Goal: Task Accomplishment & Management: Use online tool/utility

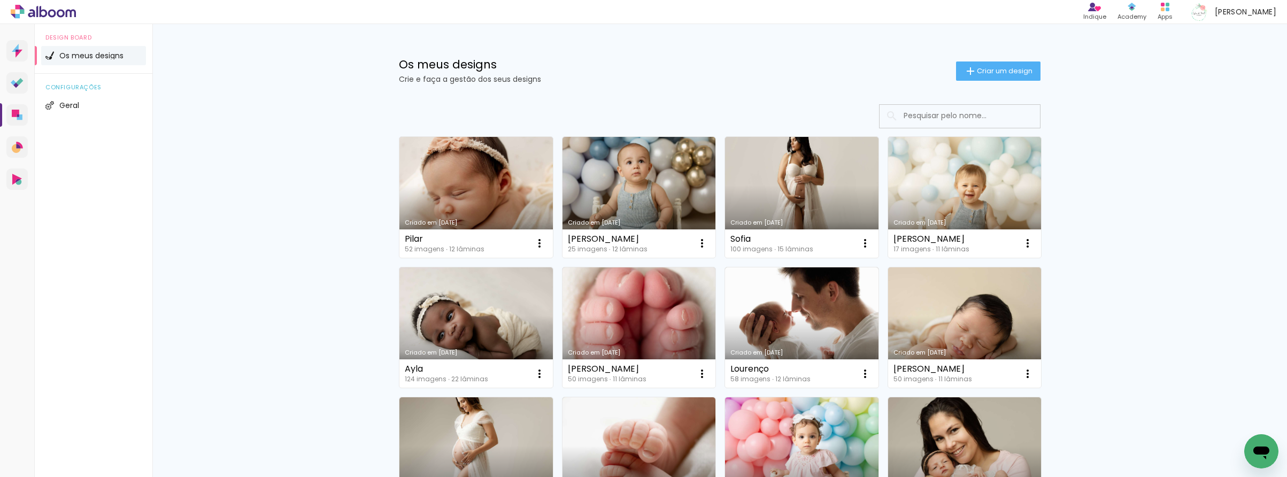
click at [1013, 83] on div "Os meus designs Crie e faça a gestão dos seus designs Criar um design" at bounding box center [719, 59] width 695 height 70
drag, startPoint x: 1000, startPoint y: 73, endPoint x: 960, endPoint y: 80, distance: 40.8
click at [1000, 73] on span "Criar um design" at bounding box center [1005, 70] width 56 height 7
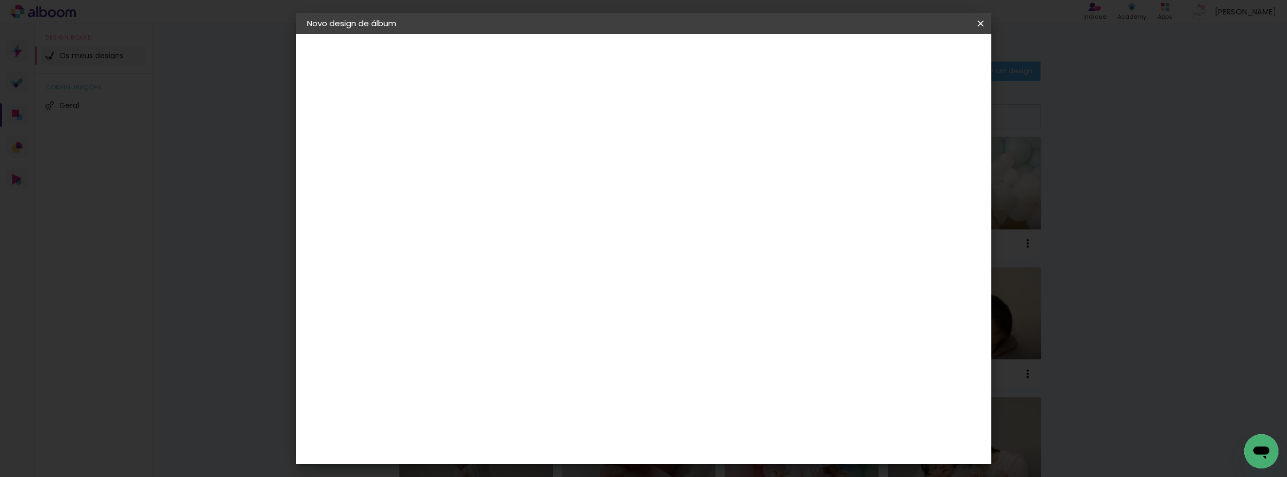
click at [486, 134] on paper-input-container "Título do álbum" at bounding box center [481, 144] width 7 height 27
type input "Lourenço"
type paper-input "Lourenço"
click at [592, 50] on paper-button "Avançar" at bounding box center [565, 57] width 52 height 18
click at [639, 164] on paper-item "Tamanho Livre" at bounding box center [598, 165] width 81 height 28
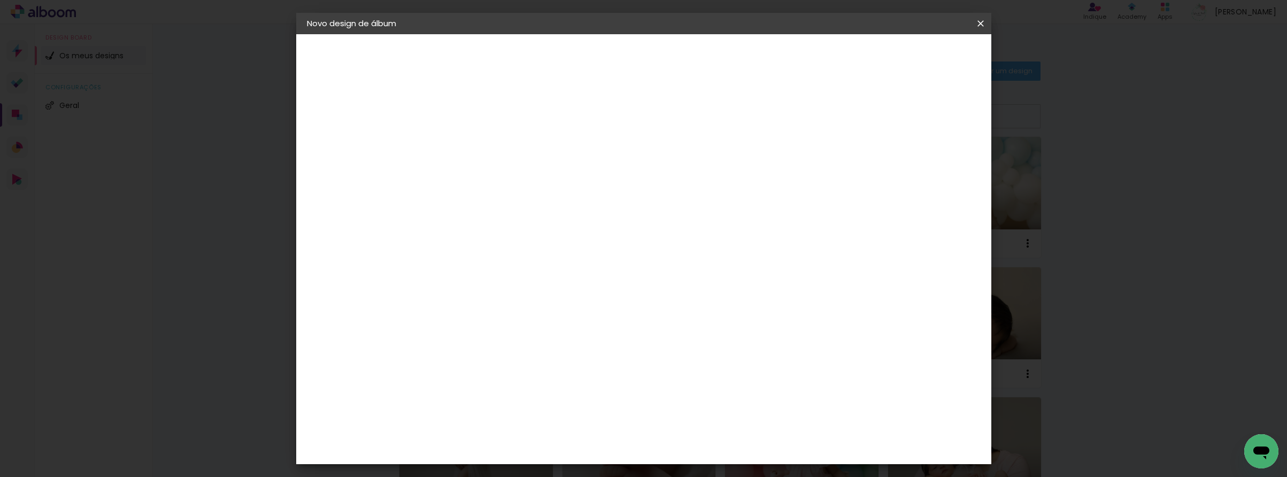
click at [655, 71] on header "Fornecedor Escolha um fornecedor ou avance com o tamanho livre. Voltar Avançar" at bounding box center [544, 74] width 219 height 81
click at [655, 66] on header "Fornecedor Escolha um fornecedor ou avance com o tamanho livre. Voltar Avançar" at bounding box center [544, 74] width 219 height 81
click at [639, 59] on paper-button "Avançar" at bounding box center [612, 57] width 52 height 18
drag, startPoint x: 717, startPoint y: 375, endPoint x: 735, endPoint y: 376, distance: 18.2
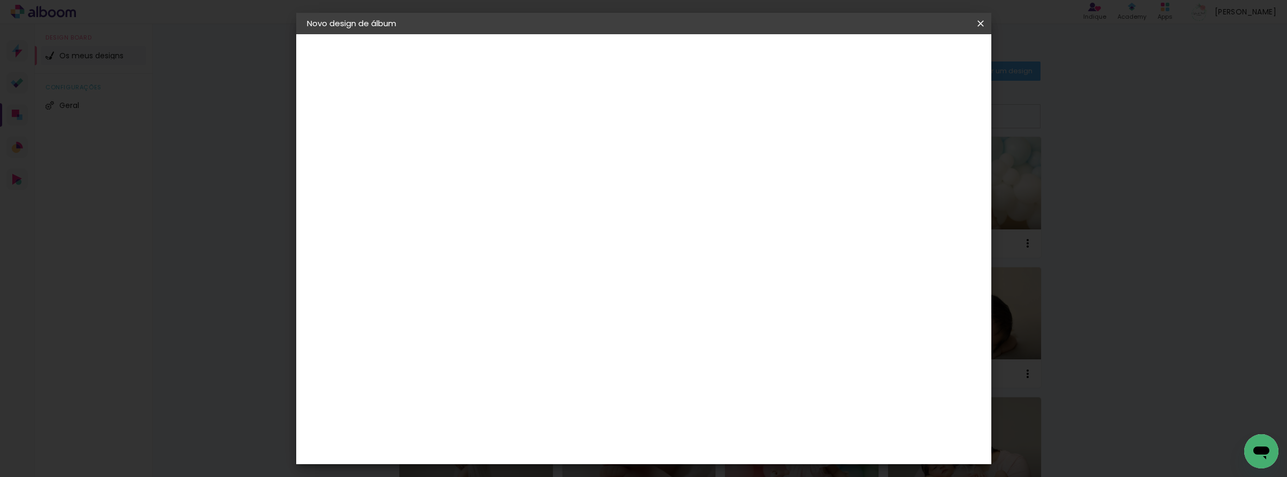
click at [735, 376] on paper-input-container "60 cm" at bounding box center [713, 379] width 48 height 27
type input "50"
type paper-input "50"
drag, startPoint x: 444, startPoint y: 325, endPoint x: 485, endPoint y: 330, distance: 41.5
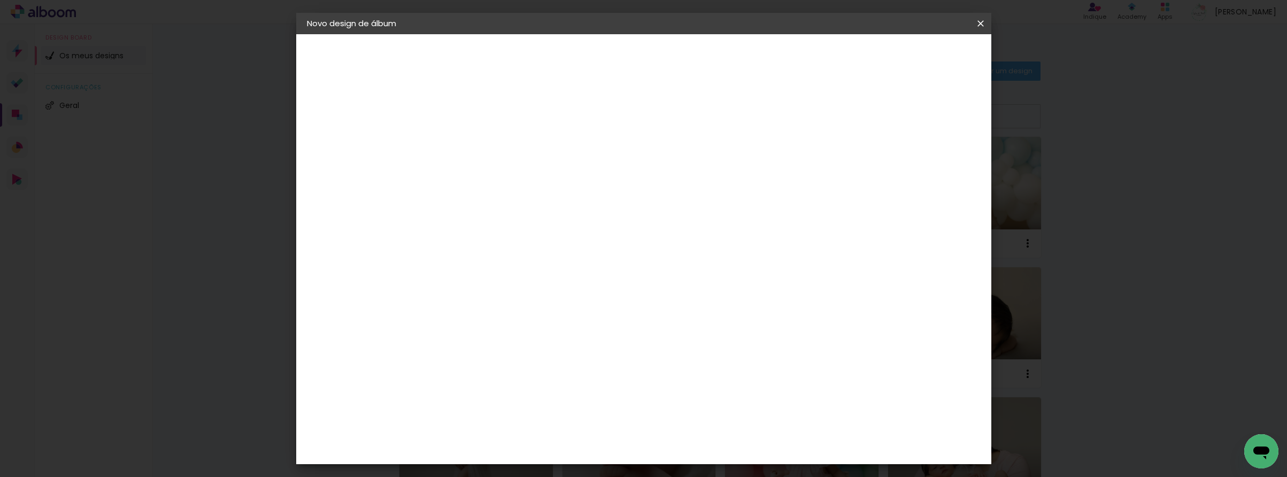
click at [485, 68] on div "25 cm cm cm mm A maioria dos laboratórios sugere 5mm de margem." at bounding box center [691, 26] width 513 height 86
type input "25"
type paper-input "25"
click at [922, 60] on span "Iniciar design" at bounding box center [897, 56] width 49 height 7
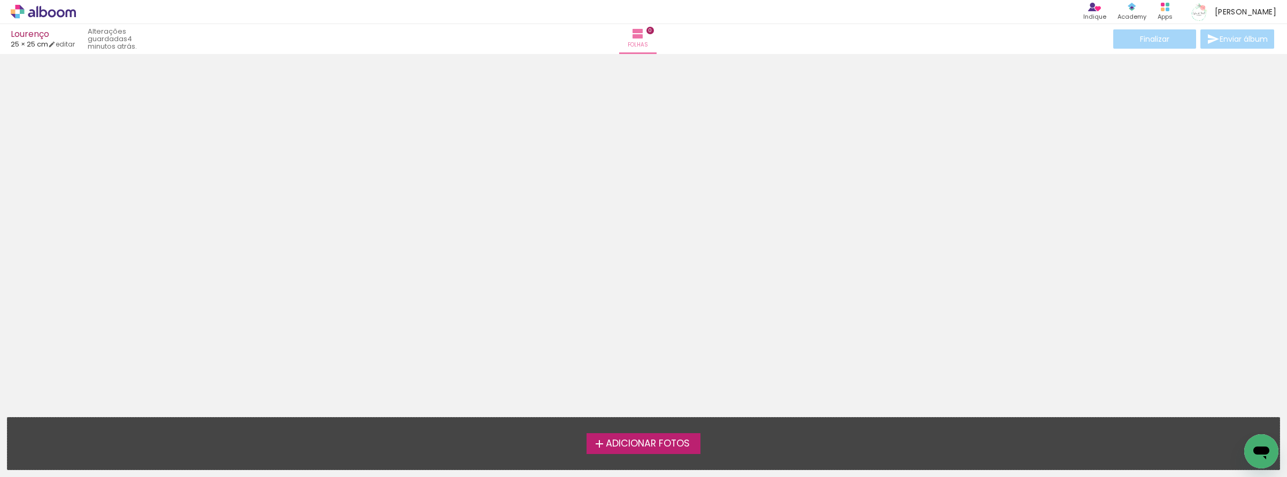
click at [376, 80] on div at bounding box center [643, 232] width 1287 height 349
click at [674, 452] on label "Adicionar Fotos" at bounding box center [644, 443] width 114 height 20
click at [0, 0] on input "file" at bounding box center [0, 0] width 0 height 0
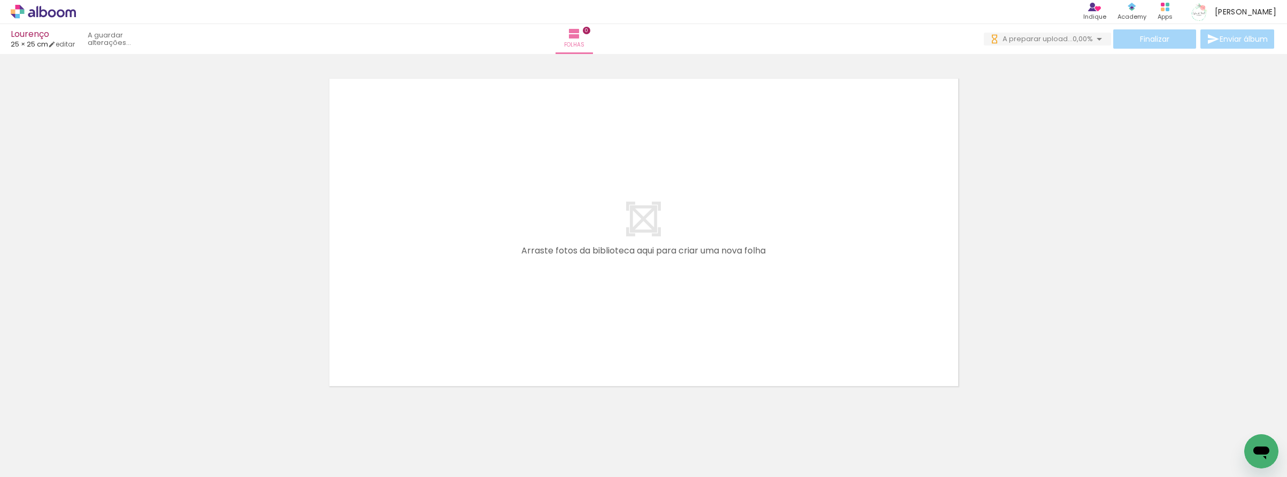
click at [34, 462] on span "Adicionar Fotos" at bounding box center [38, 463] width 32 height 12
click at [0, 0] on input "file" at bounding box center [0, 0] width 0 height 0
click at [0, 471] on div "Biblioteca 54 fotos Todas as fotos Não utilizadas Adicionar Fotos" at bounding box center [0, 443] width 0 height 67
click at [33, 466] on span "Adicionar Fotos" at bounding box center [38, 463] width 32 height 12
click at [0, 0] on input "file" at bounding box center [0, 0] width 0 height 0
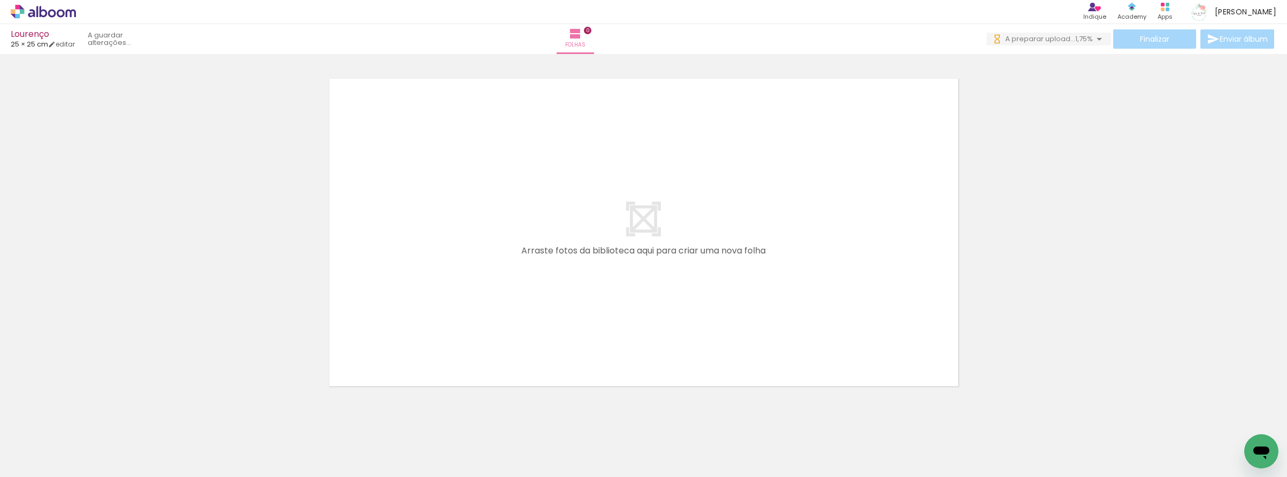
click at [25, 464] on span "Adicionar Fotos" at bounding box center [38, 463] width 32 height 12
click at [0, 0] on input "file" at bounding box center [0, 0] width 0 height 0
click at [28, 457] on span "Adicionar Fotos" at bounding box center [38, 463] width 32 height 12
click at [0, 0] on input "file" at bounding box center [0, 0] width 0 height 0
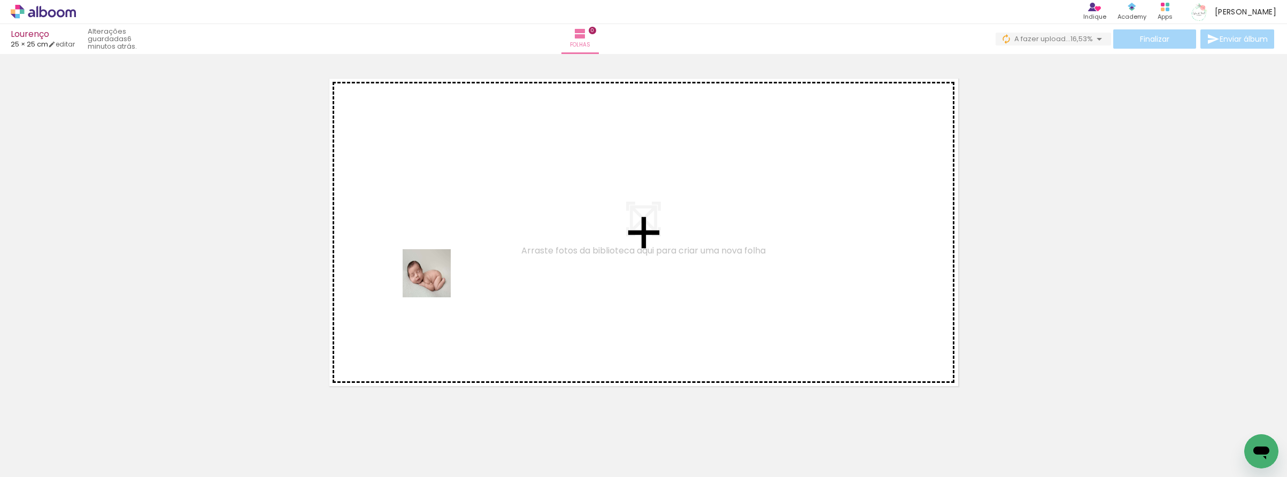
drag, startPoint x: 105, startPoint y: 441, endPoint x: 401, endPoint y: 346, distance: 310.7
click at [431, 278] on quentale-workspace at bounding box center [643, 238] width 1287 height 477
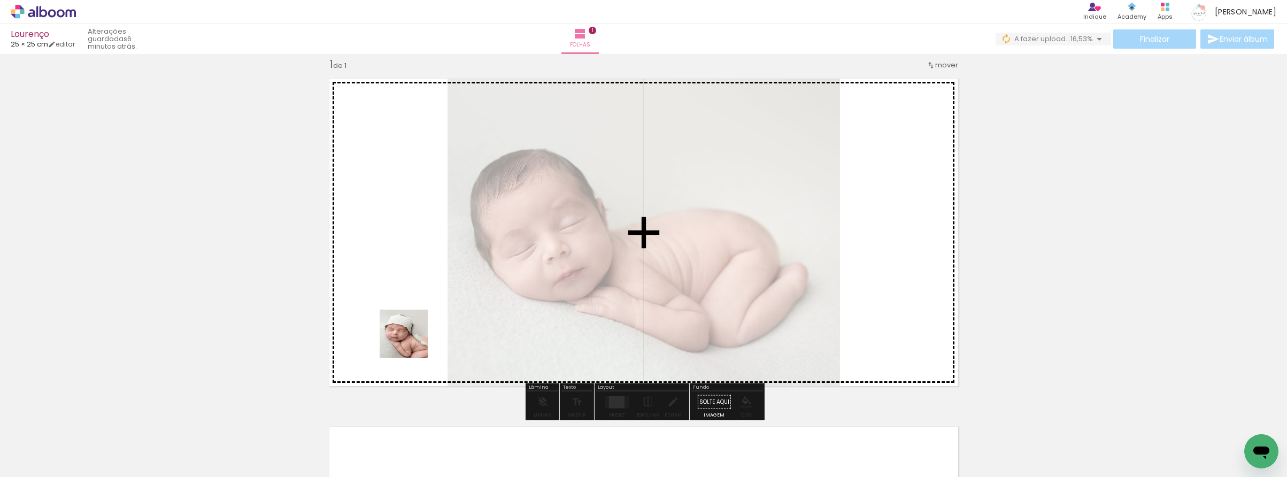
drag, startPoint x: 239, startPoint y: 451, endPoint x: 411, endPoint y: 381, distance: 185.9
click at [473, 275] on quentale-workspace at bounding box center [643, 238] width 1287 height 477
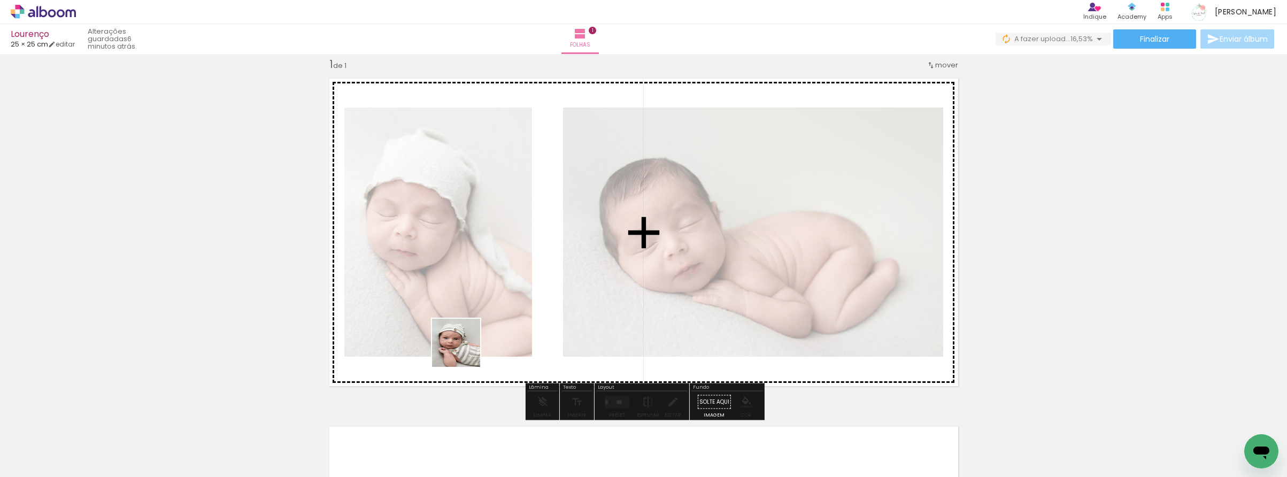
drag, startPoint x: 355, startPoint y: 454, endPoint x: 475, endPoint y: 395, distance: 133.7
click at [496, 288] on quentale-workspace at bounding box center [643, 238] width 1287 height 477
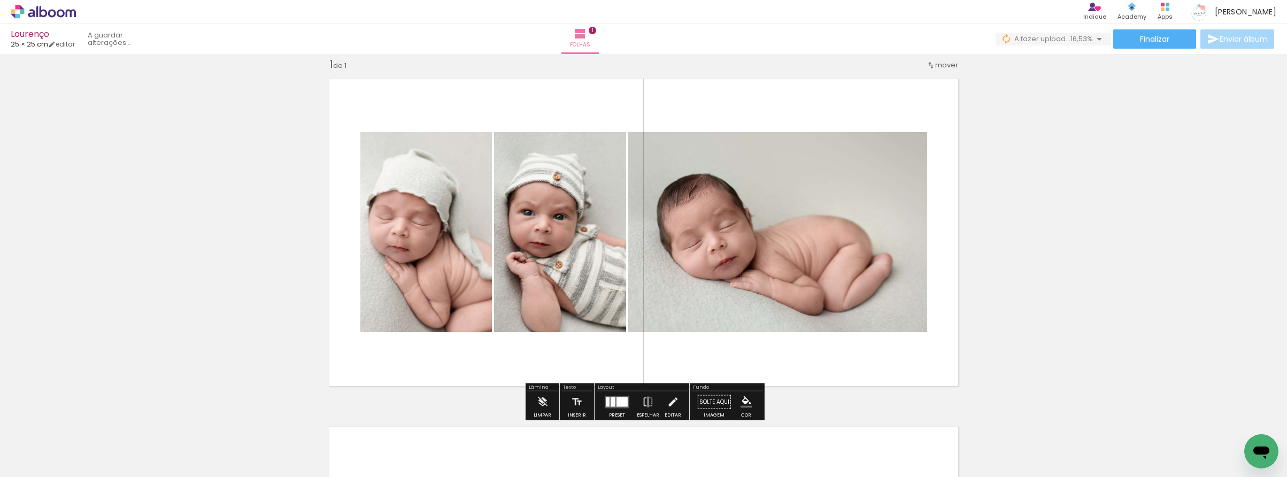
drag, startPoint x: 466, startPoint y: 451, endPoint x: 563, endPoint y: 327, distance: 157.7
click at [543, 277] on quentale-workspace at bounding box center [643, 238] width 1287 height 477
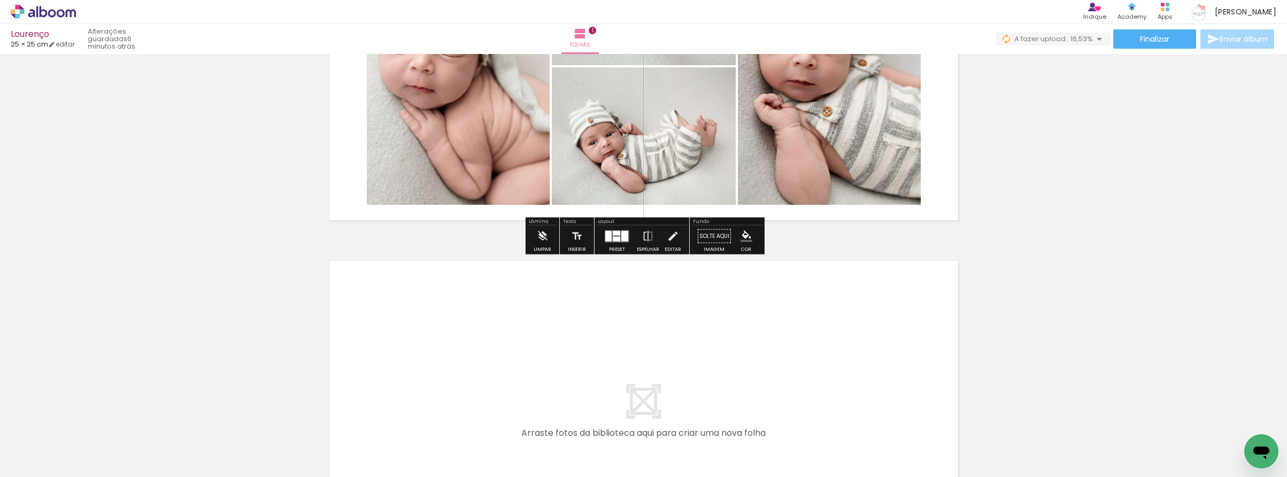
drag, startPoint x: 694, startPoint y: 386, endPoint x: 688, endPoint y: 365, distance: 21.8
click at [688, 365] on quentale-workspace at bounding box center [643, 238] width 1287 height 477
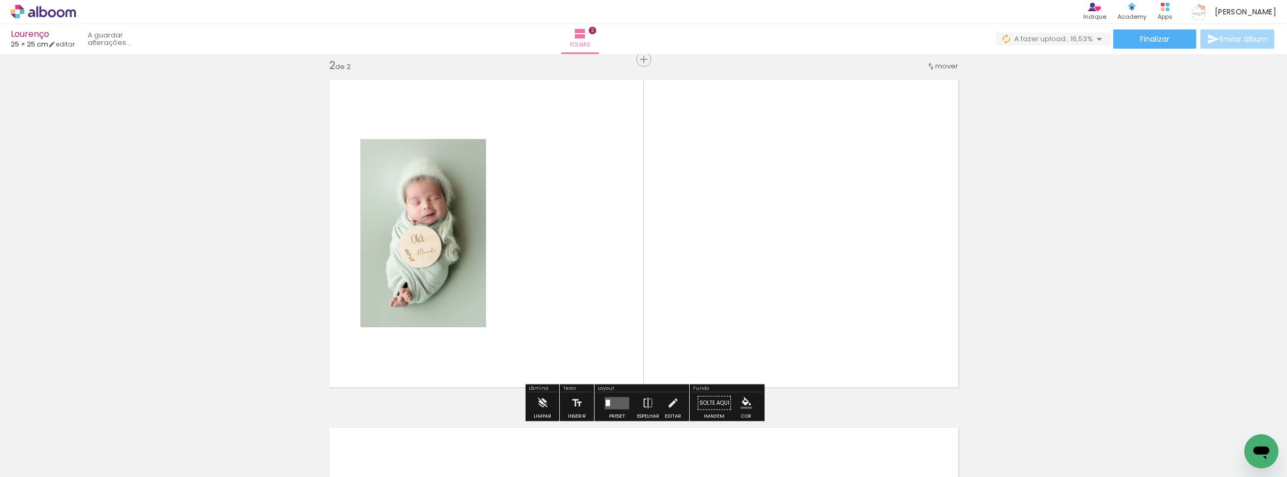
scroll to position [362, 0]
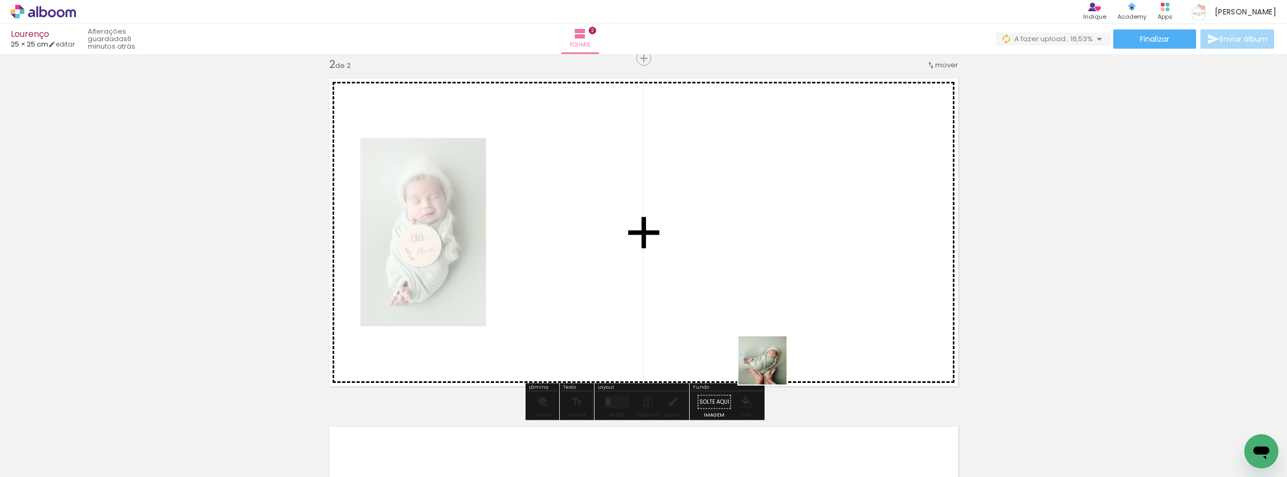
drag, startPoint x: 810, startPoint y: 421, endPoint x: 779, endPoint y: 329, distance: 96.9
click at [724, 303] on quentale-workspace at bounding box center [643, 238] width 1287 height 477
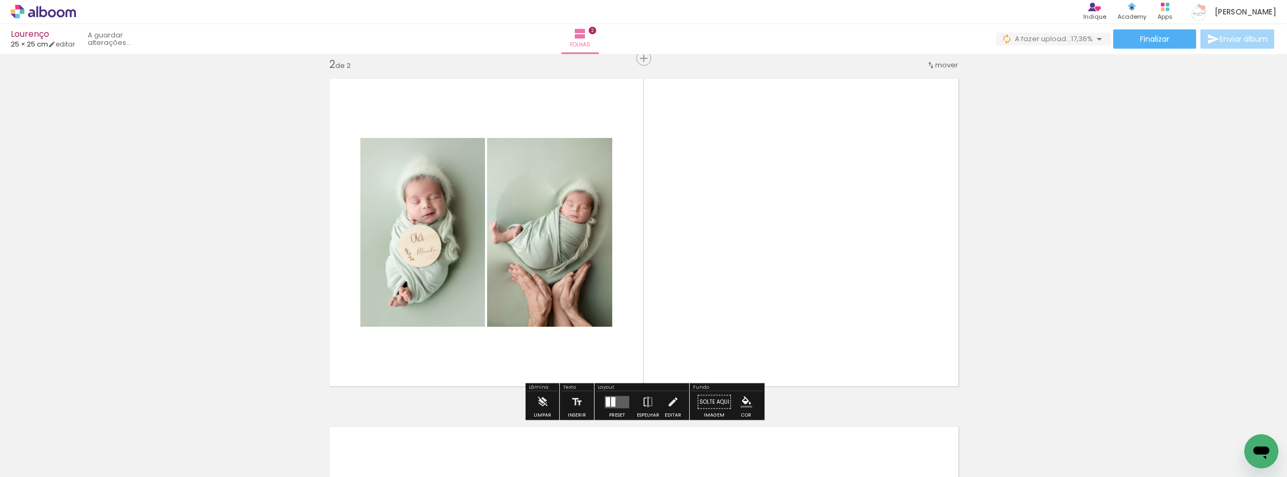
scroll to position [0, 704]
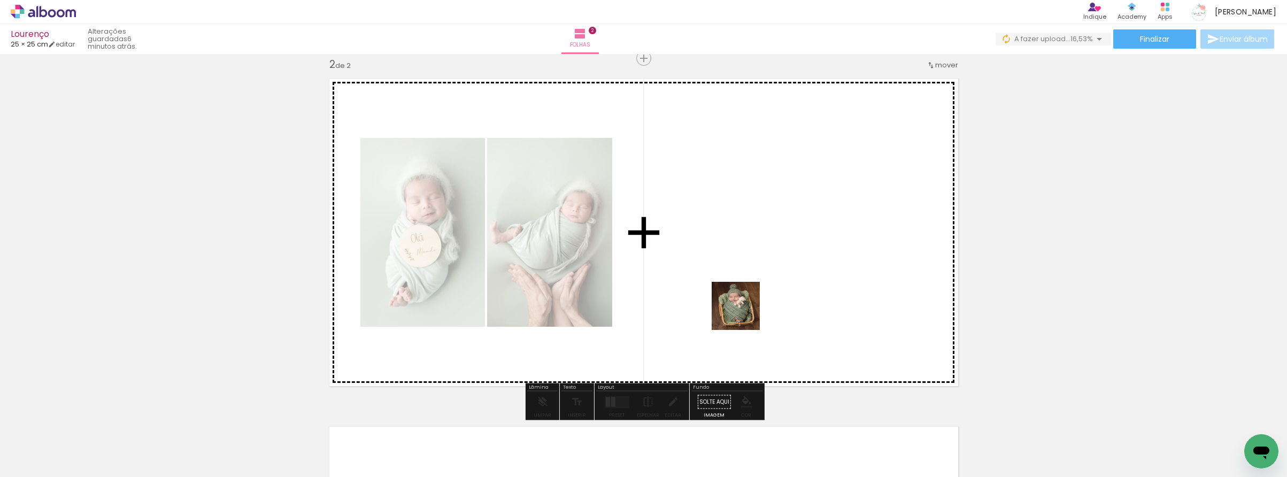
drag, startPoint x: 729, startPoint y: 442, endPoint x: 761, endPoint y: 306, distance: 139.0
click at [744, 304] on quentale-workspace at bounding box center [643, 238] width 1287 height 477
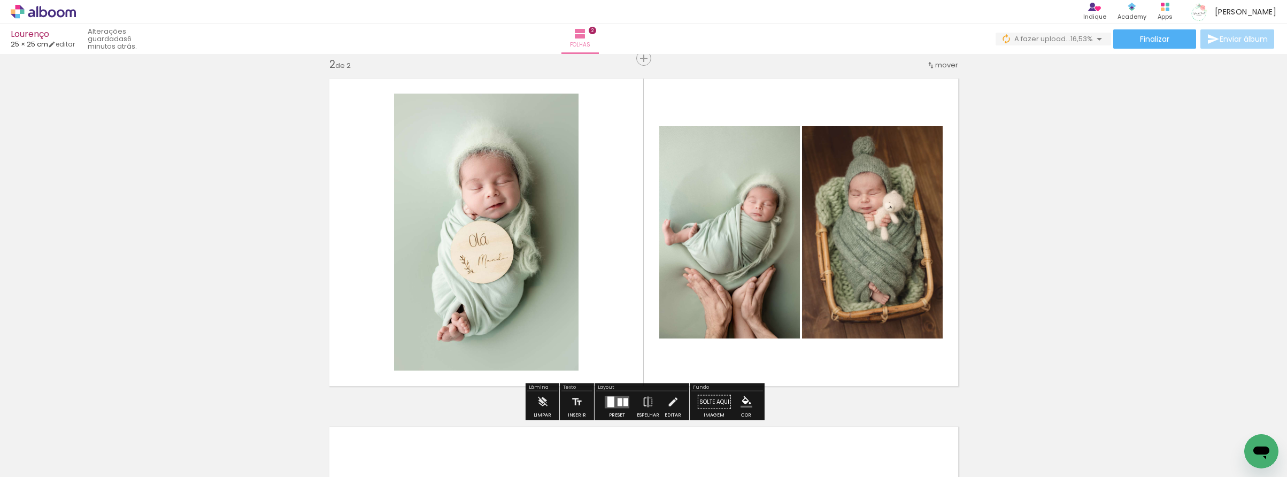
drag, startPoint x: 831, startPoint y: 360, endPoint x: 875, endPoint y: 331, distance: 52.8
click at [827, 300] on quentale-workspace at bounding box center [643, 238] width 1287 height 477
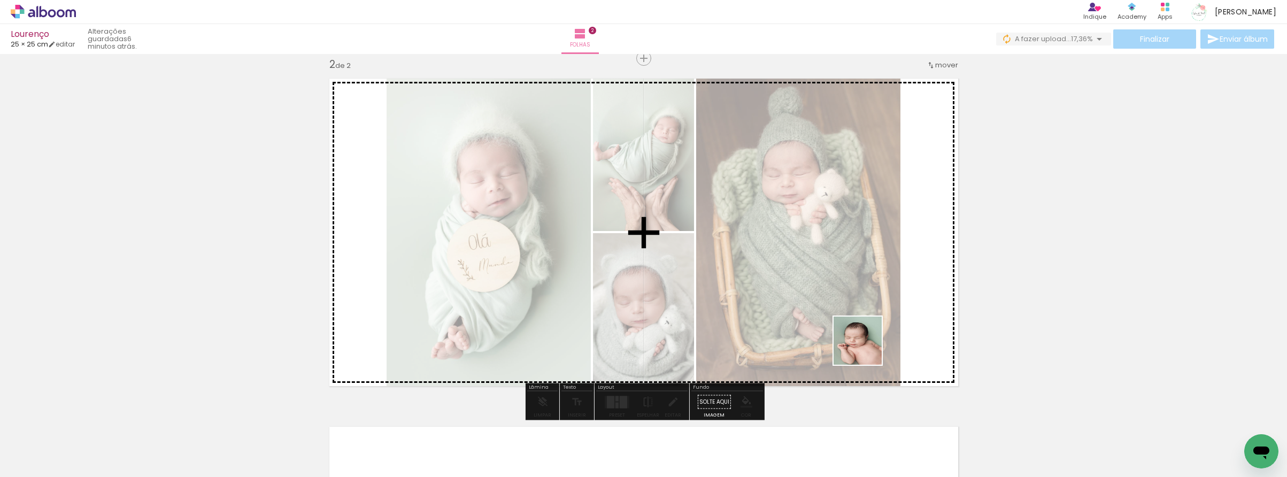
drag, startPoint x: 943, startPoint y: 441, endPoint x: 894, endPoint y: 325, distance: 126.6
click at [814, 302] on quentale-workspace at bounding box center [643, 238] width 1287 height 477
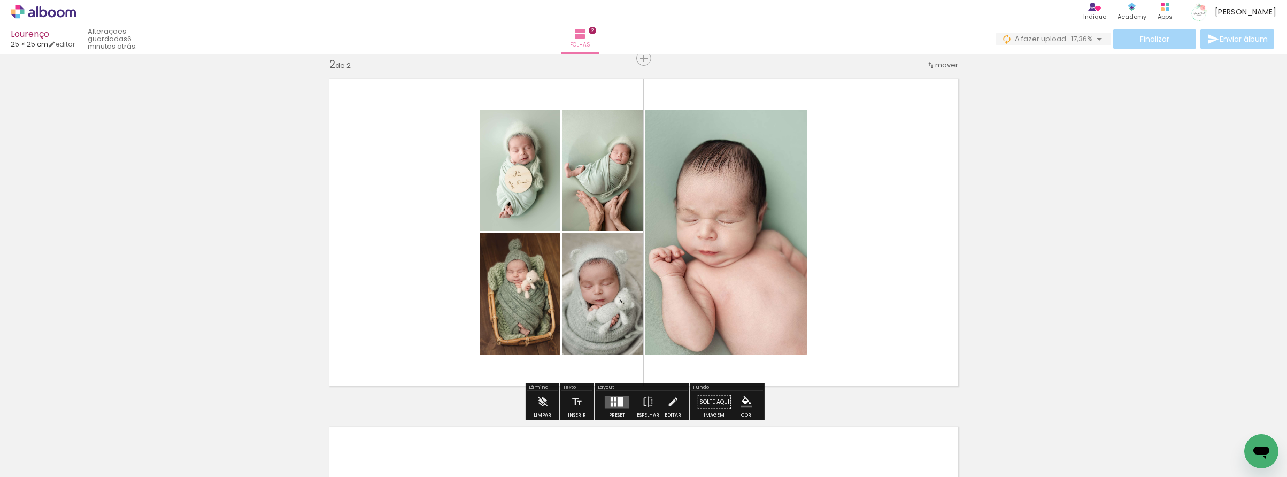
scroll to position [0, 1038]
drag, startPoint x: 754, startPoint y: 455, endPoint x: 844, endPoint y: 408, distance: 102.2
click at [742, 321] on quentale-workspace at bounding box center [643, 238] width 1287 height 477
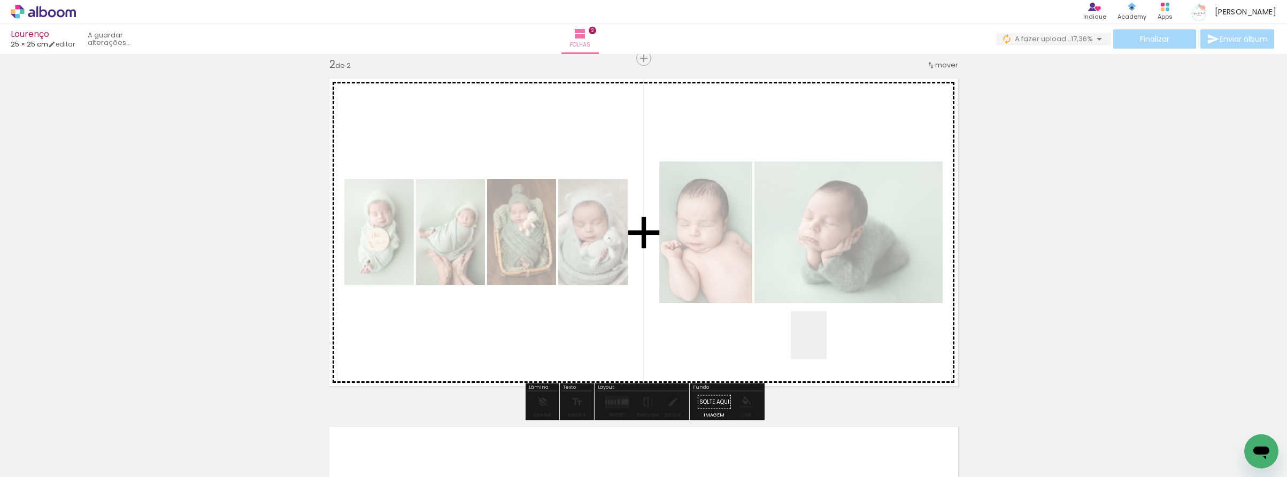
drag, startPoint x: 848, startPoint y: 420, endPoint x: 823, endPoint y: 325, distance: 98.6
click at [808, 310] on quentale-workspace at bounding box center [643, 238] width 1287 height 477
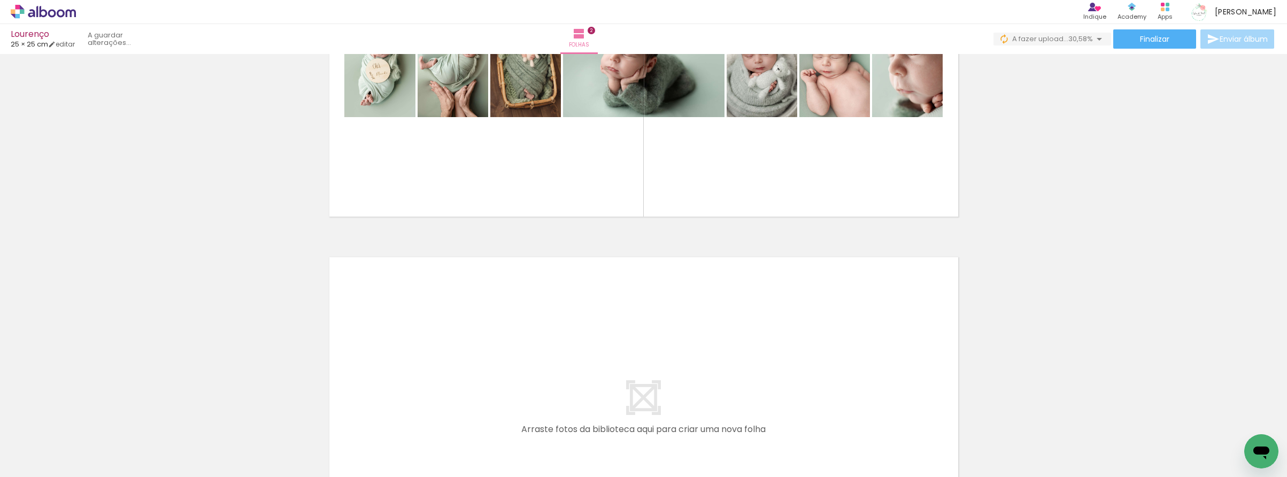
scroll to position [0, 413]
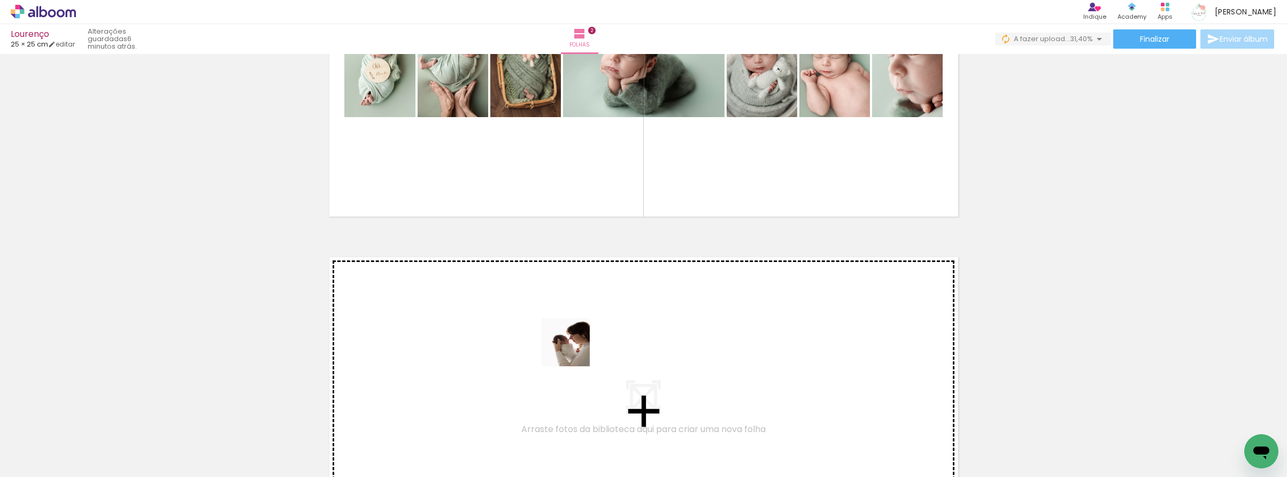
drag, startPoint x: 544, startPoint y: 445, endPoint x: 576, endPoint y: 344, distance: 105.9
click at [576, 344] on quentale-workspace at bounding box center [643, 238] width 1287 height 477
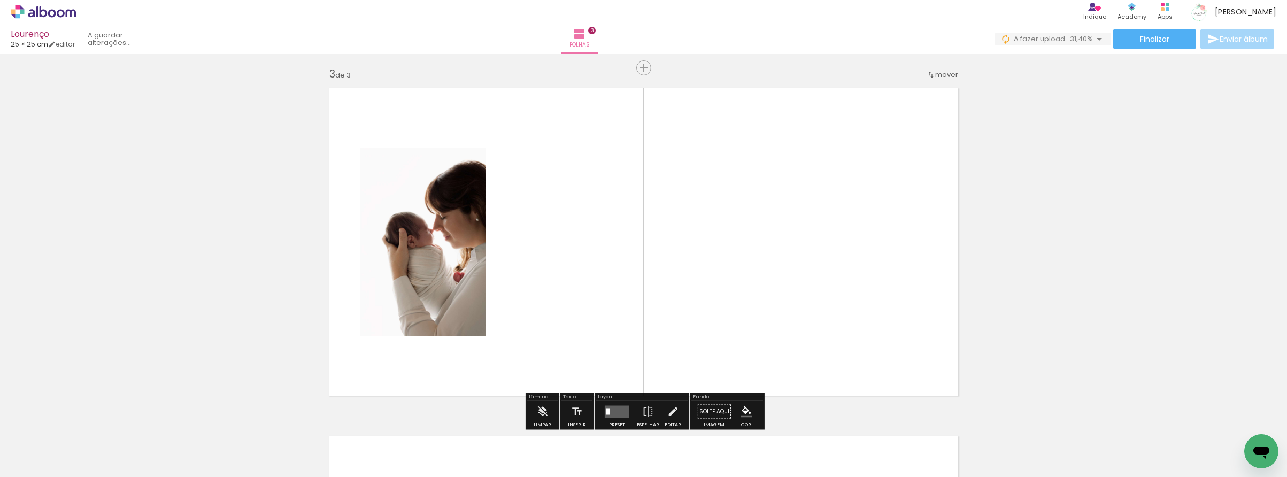
scroll to position [710, 0]
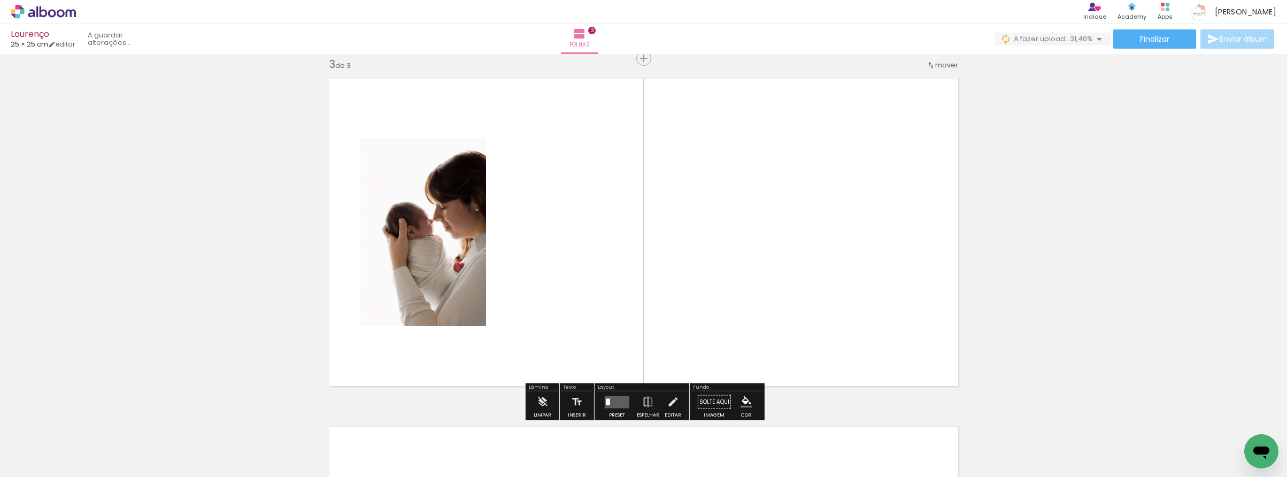
drag, startPoint x: 652, startPoint y: 452, endPoint x: 728, endPoint y: 296, distance: 174.2
click at [676, 274] on quentale-workspace at bounding box center [643, 238] width 1287 height 477
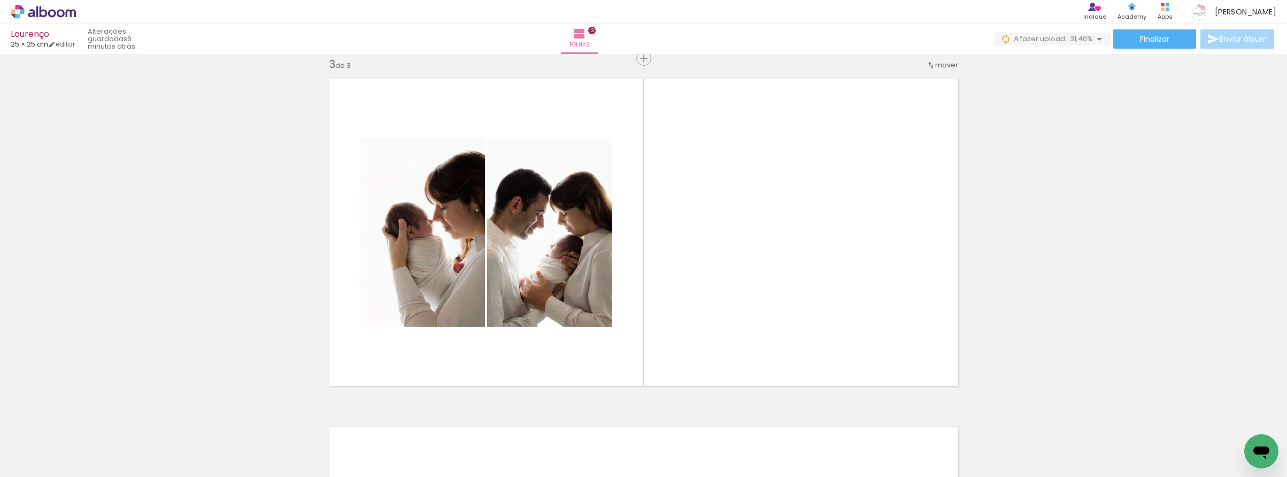
scroll to position [0, 1509]
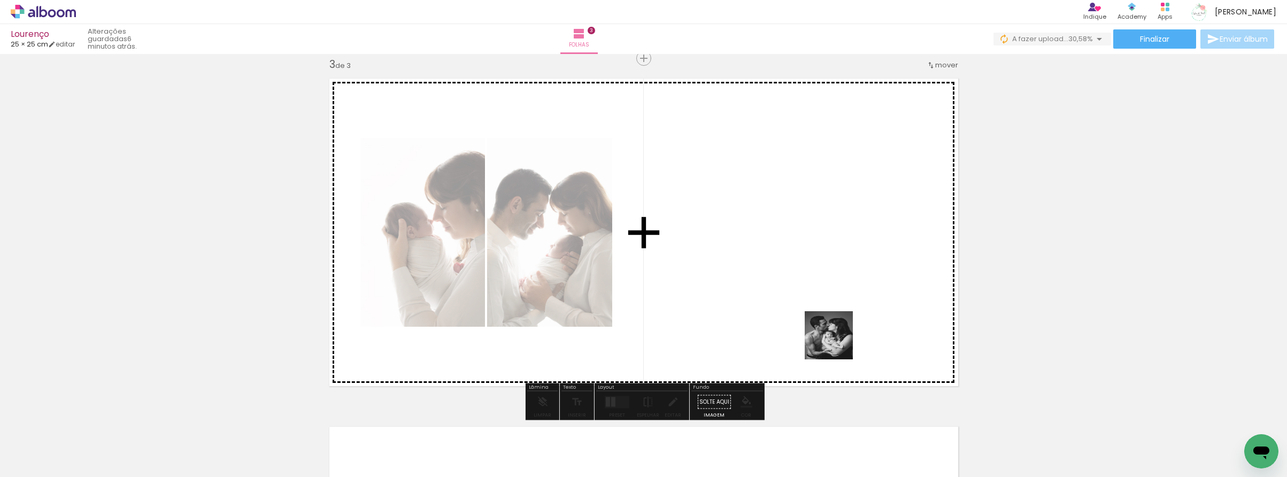
drag, startPoint x: 822, startPoint y: 459, endPoint x: 796, endPoint y: 331, distance: 130.3
click at [825, 298] on quentale-workspace at bounding box center [643, 238] width 1287 height 477
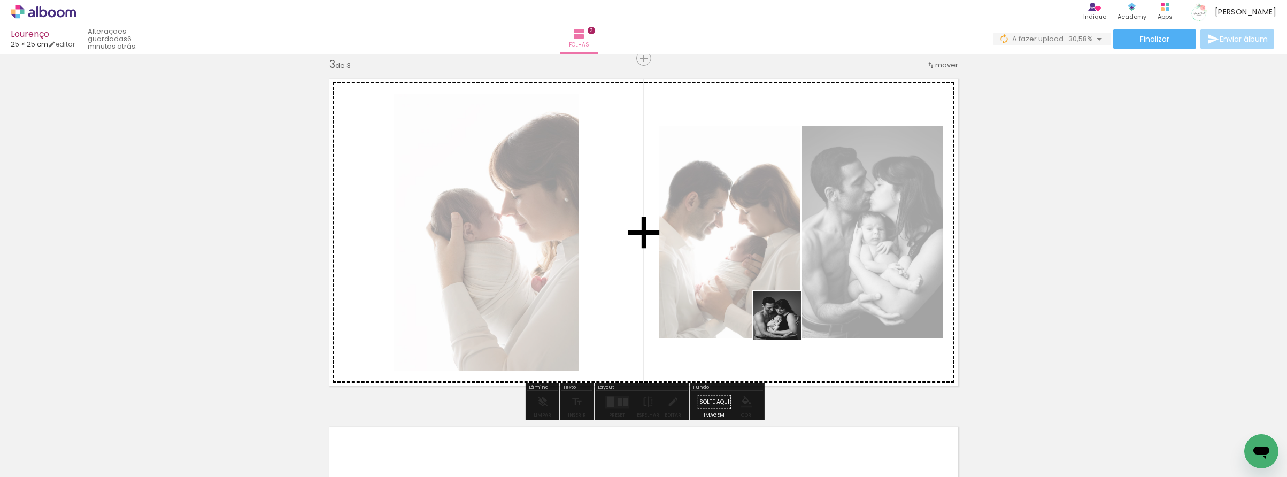
drag, startPoint x: 771, startPoint y: 344, endPoint x: 765, endPoint y: 320, distance: 24.8
click at [799, 300] on quentale-workspace at bounding box center [643, 238] width 1287 height 477
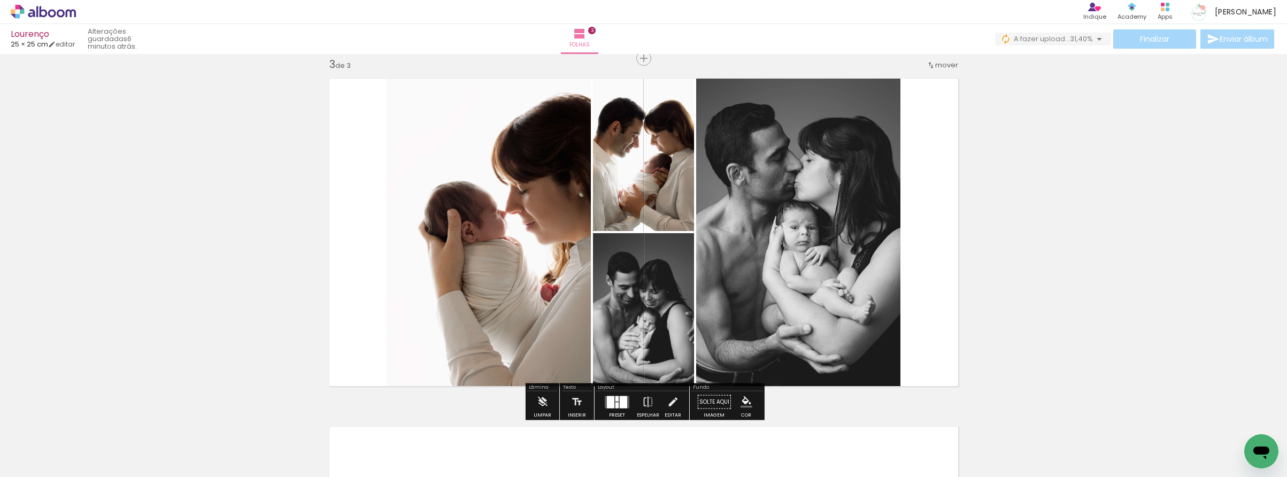
drag, startPoint x: 574, startPoint y: 447, endPoint x: 676, endPoint y: 318, distance: 164.1
click at [682, 319] on quentale-workspace at bounding box center [643, 238] width 1287 height 477
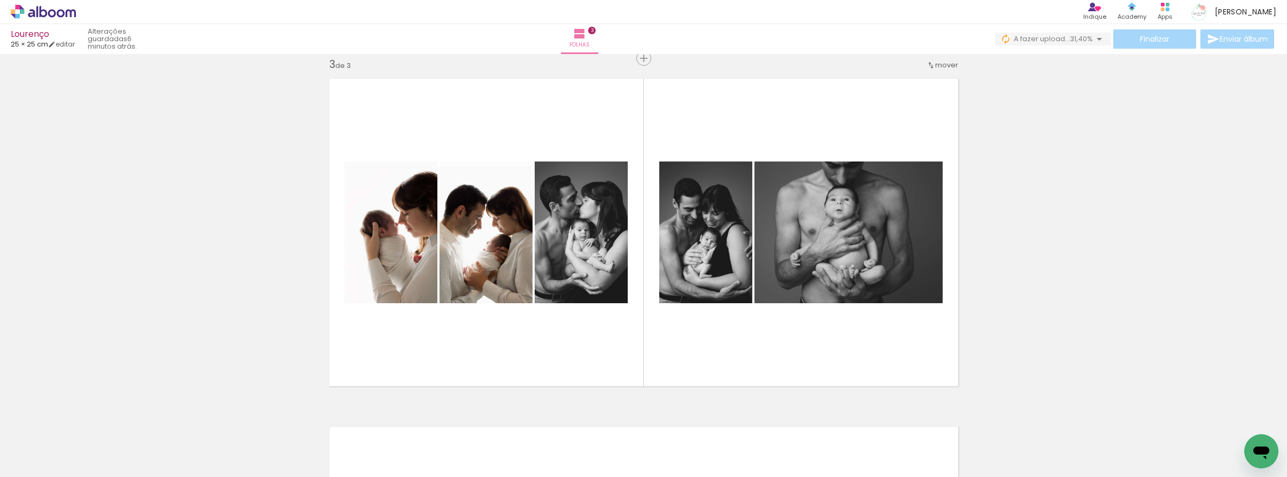
scroll to position [0, 0]
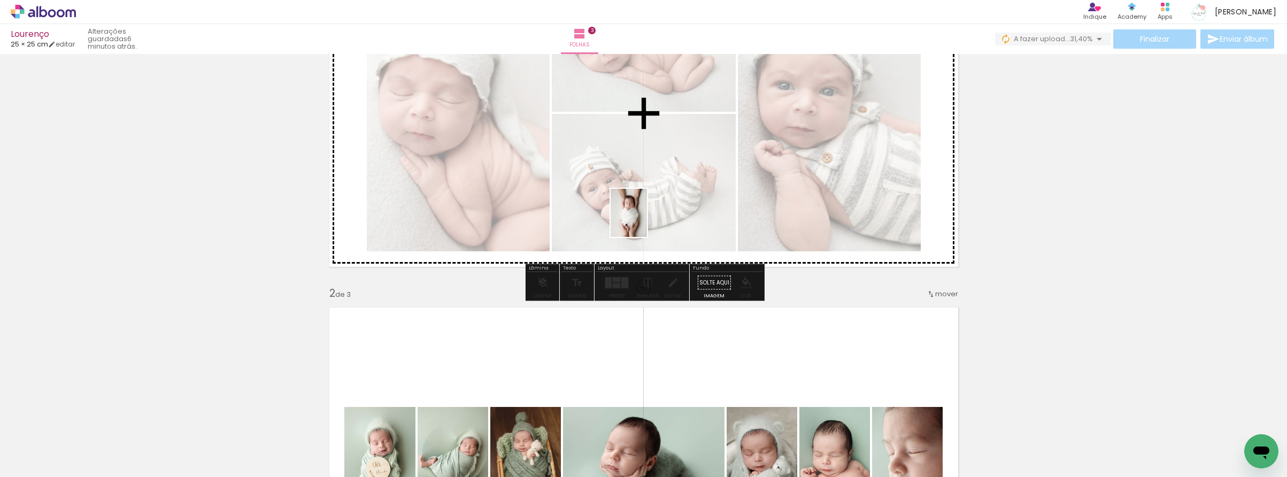
drag, startPoint x: 433, startPoint y: 440, endPoint x: 664, endPoint y: 219, distance: 319.3
click at [639, 220] on quentale-workspace at bounding box center [643, 238] width 1287 height 477
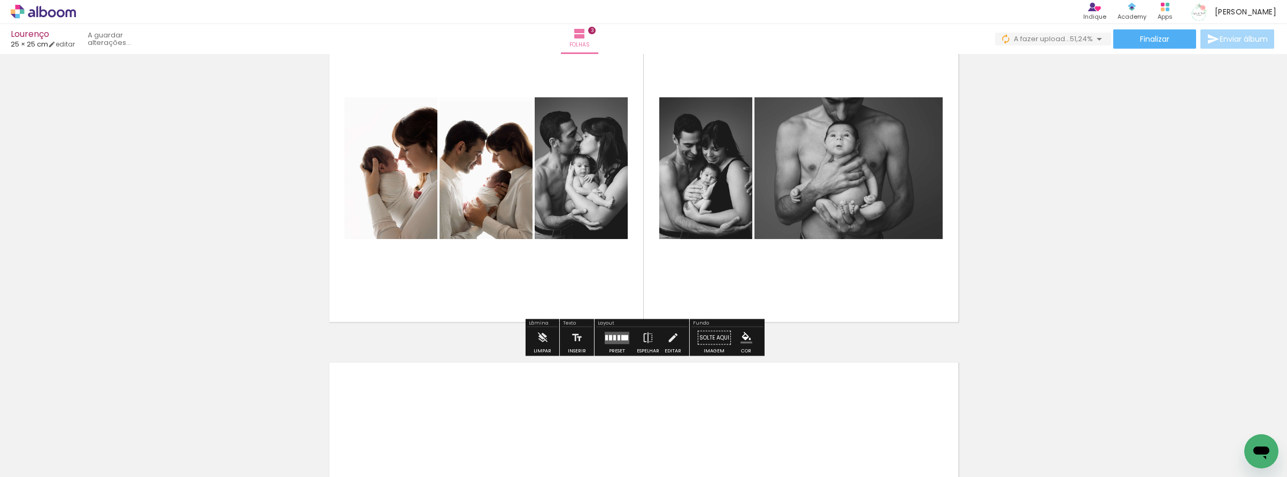
drag, startPoint x: 324, startPoint y: 444, endPoint x: 510, endPoint y: 295, distance: 239.0
click at [493, 298] on quentale-workspace at bounding box center [643, 238] width 1287 height 477
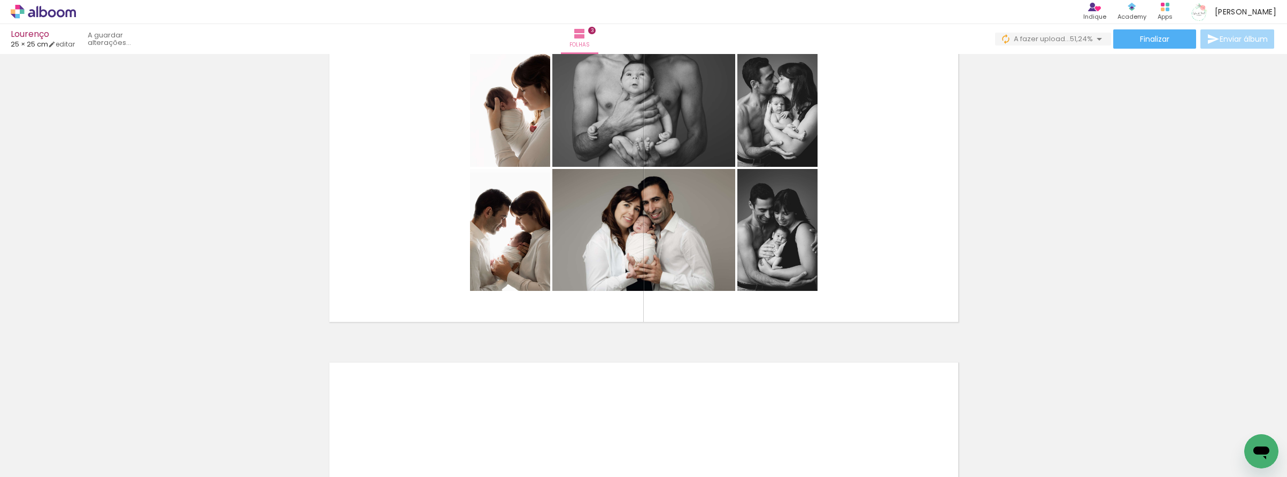
scroll to position [0, 1928]
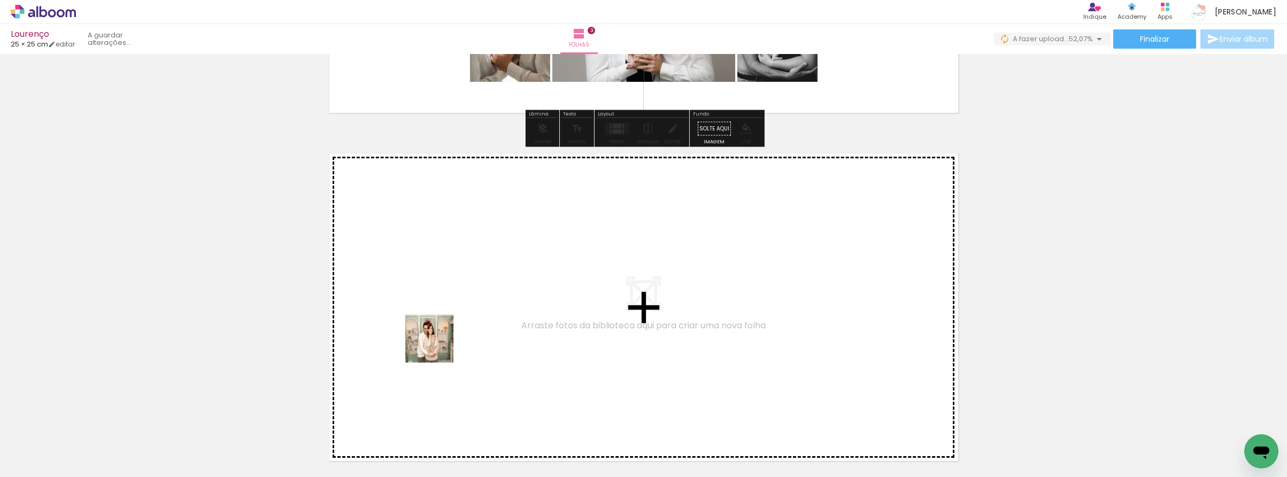
drag, startPoint x: 415, startPoint y: 360, endPoint x: 455, endPoint y: 336, distance: 46.8
click at [455, 336] on quentale-workspace at bounding box center [643, 238] width 1287 height 477
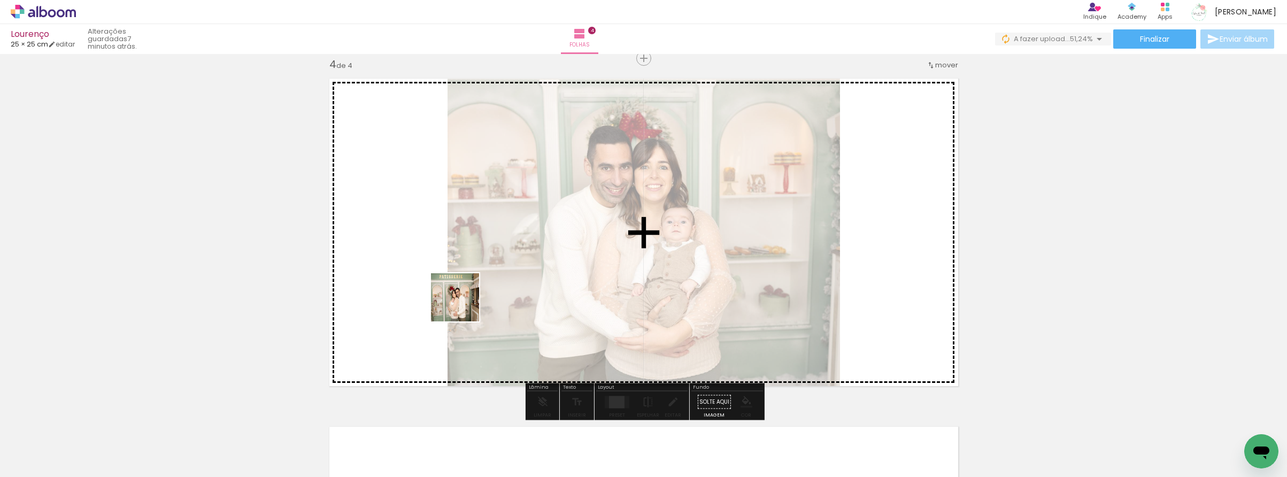
drag, startPoint x: 410, startPoint y: 356, endPoint x: 462, endPoint y: 301, distance: 76.1
click at [466, 301] on quentale-workspace at bounding box center [643, 238] width 1287 height 477
